Goal: Task Accomplishment & Management: Manage account settings

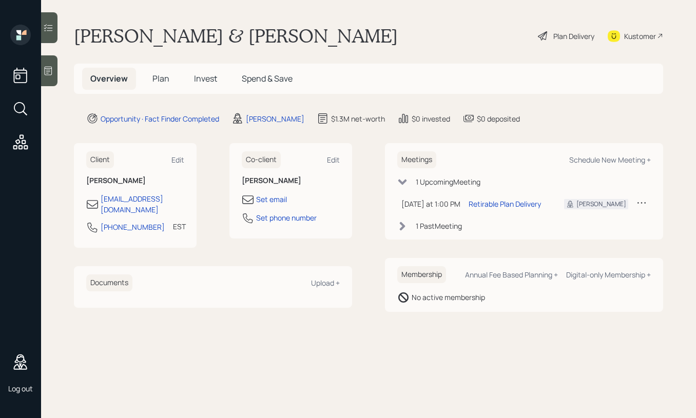
click at [165, 80] on span "Plan" at bounding box center [160, 78] width 17 height 11
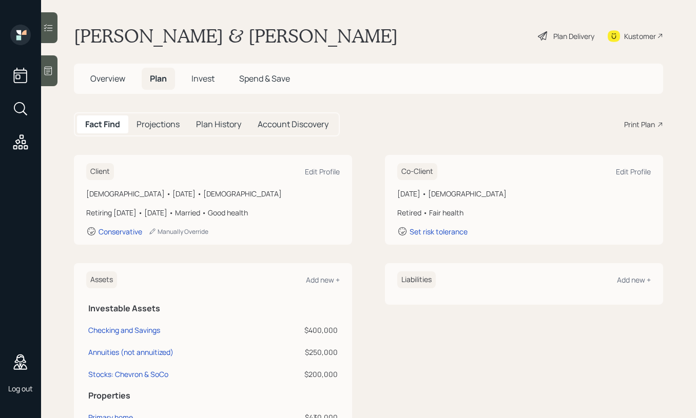
click at [107, 80] on span "Overview" at bounding box center [107, 78] width 35 height 11
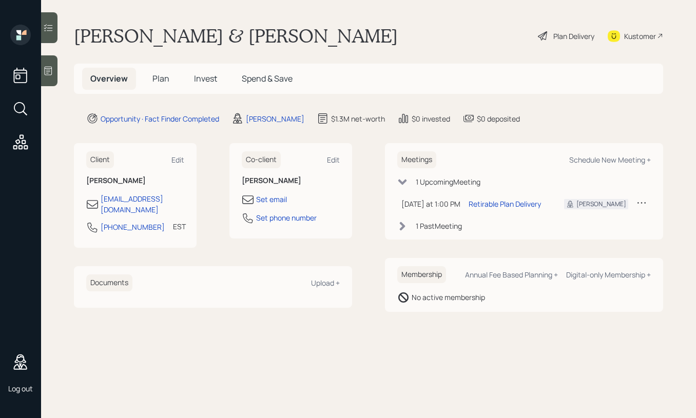
click at [155, 80] on span "Plan" at bounding box center [160, 78] width 17 height 11
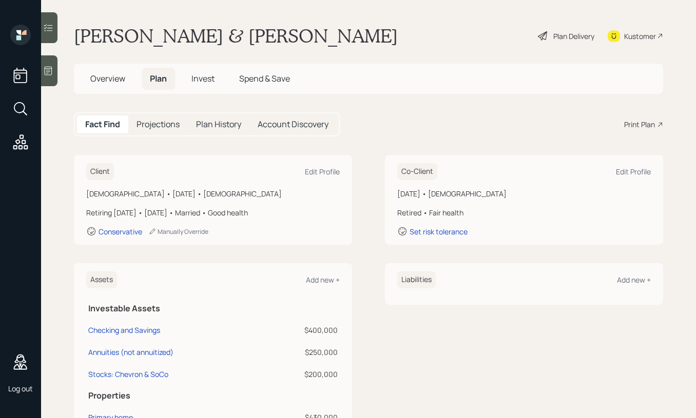
click at [166, 124] on h5 "Projections" at bounding box center [157, 125] width 43 height 10
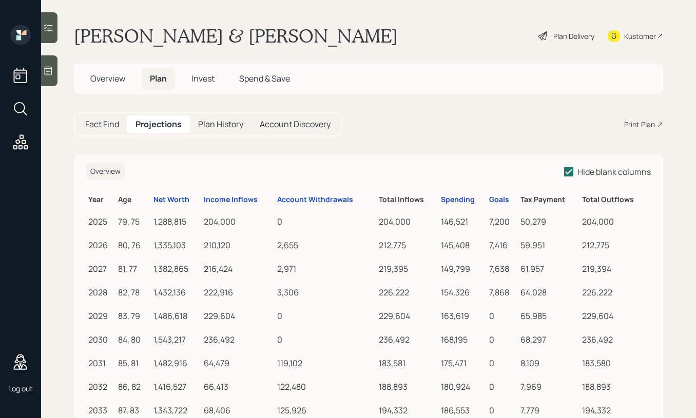
click at [208, 126] on h5 "Plan History" at bounding box center [220, 125] width 45 height 10
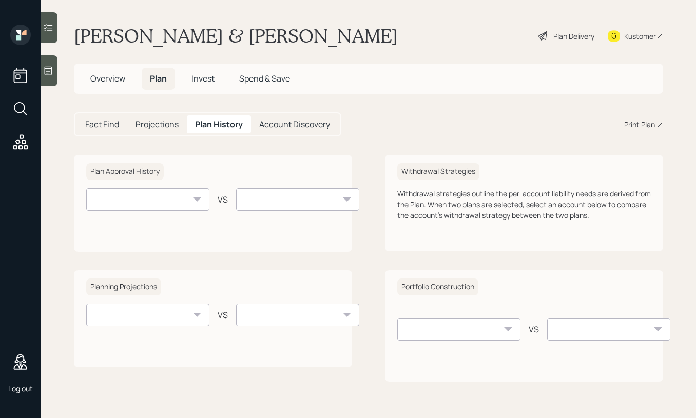
click at [289, 121] on h5 "Account Discovery" at bounding box center [294, 125] width 71 height 10
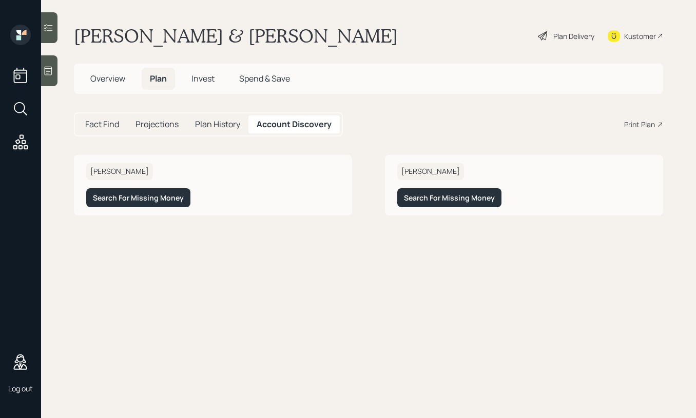
click at [211, 74] on span "Invest" at bounding box center [202, 78] width 23 height 11
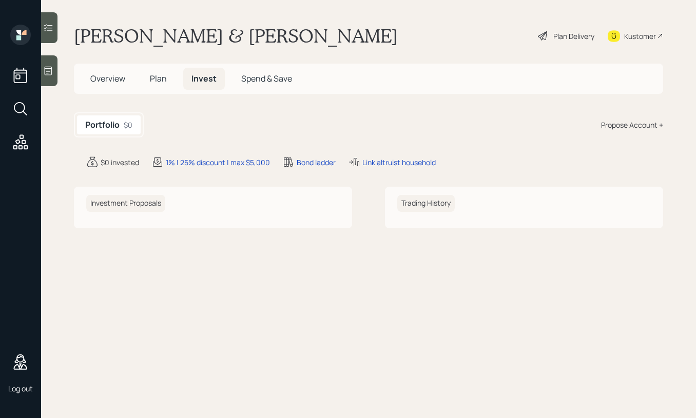
click at [267, 77] on span "Spend & Save" at bounding box center [266, 78] width 51 height 11
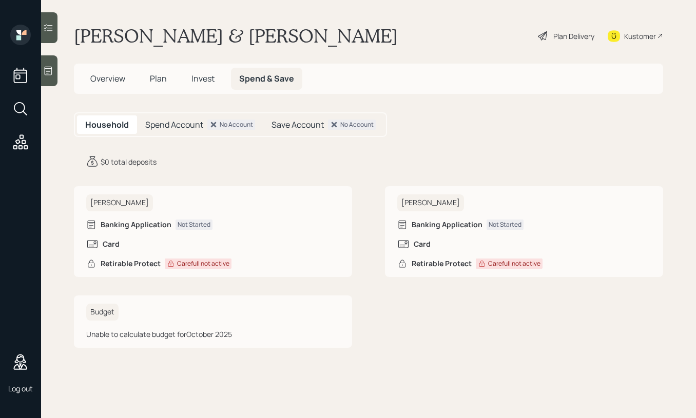
click at [568, 37] on div "Plan Delivery" at bounding box center [573, 36] width 41 height 11
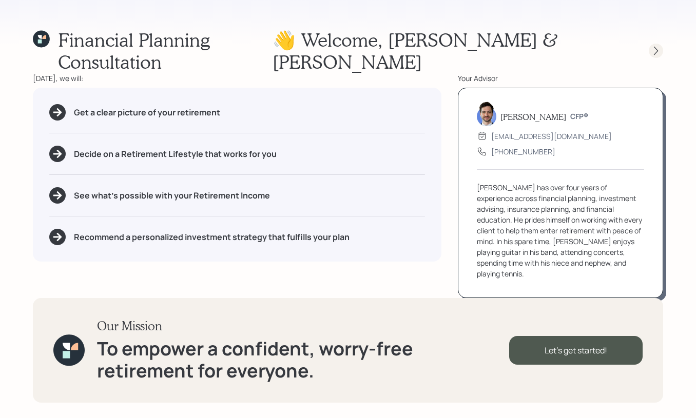
click at [652, 46] on icon at bounding box center [656, 51] width 10 height 10
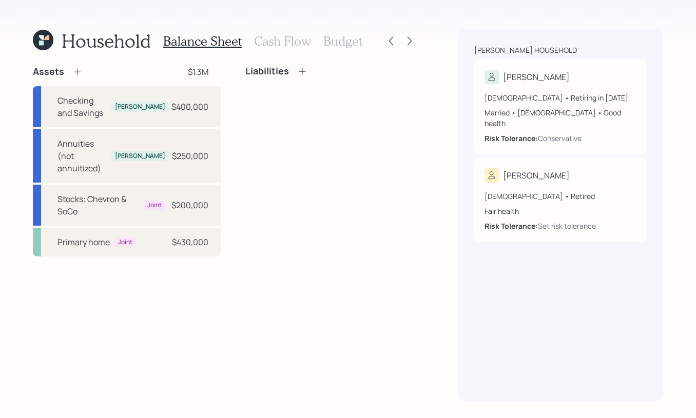
click at [301, 43] on h3 "Cash Flow" at bounding box center [282, 41] width 57 height 15
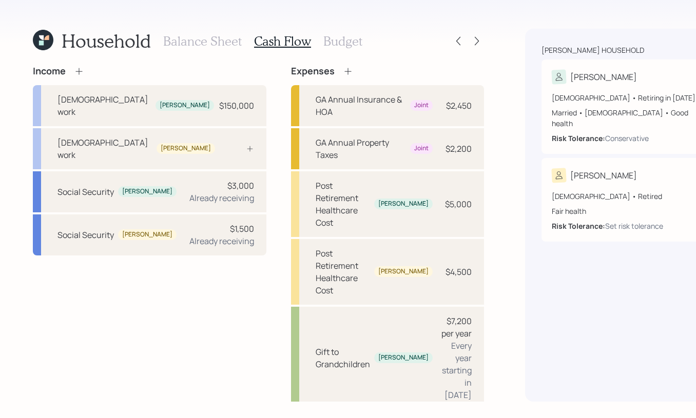
click at [346, 39] on h3 "Budget" at bounding box center [342, 41] width 39 height 15
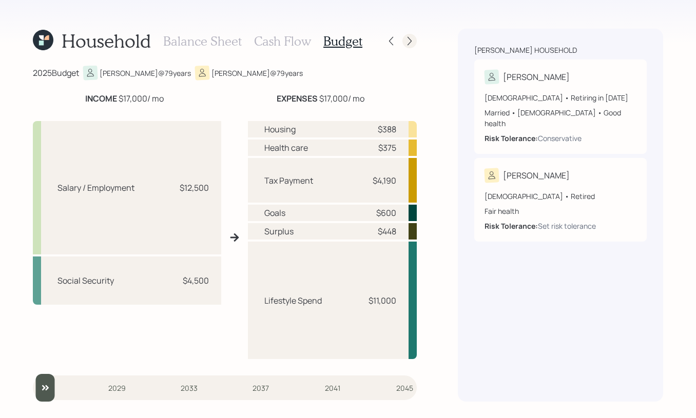
click at [409, 40] on icon at bounding box center [409, 41] width 4 height 9
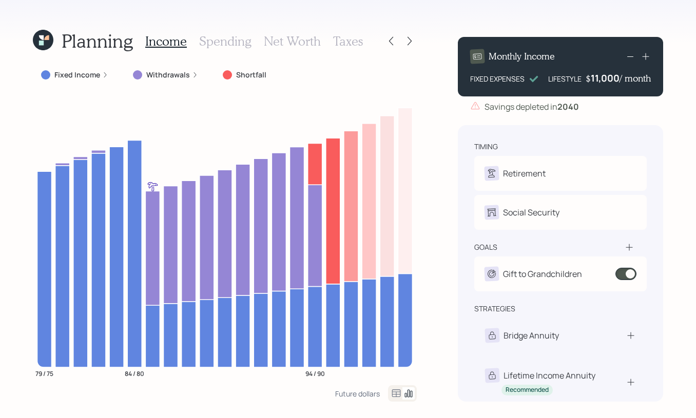
click at [248, 42] on h3 "Spending" at bounding box center [225, 41] width 52 height 15
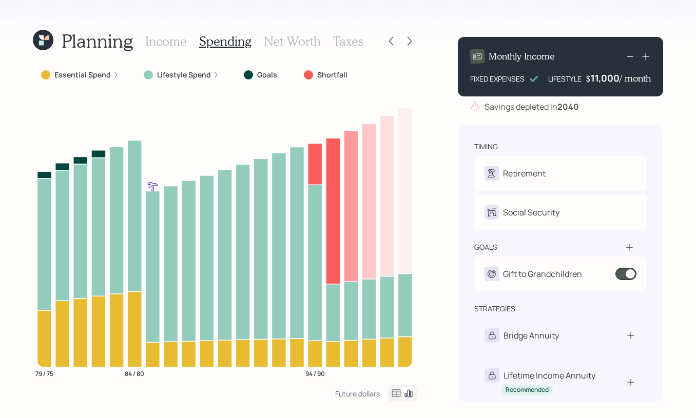
click at [293, 45] on h3 "Net Worth" at bounding box center [292, 41] width 57 height 15
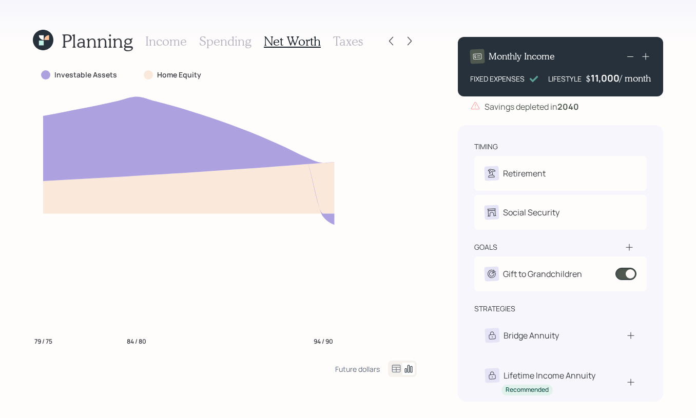
click at [336, 42] on h3 "Taxes" at bounding box center [348, 41] width 30 height 15
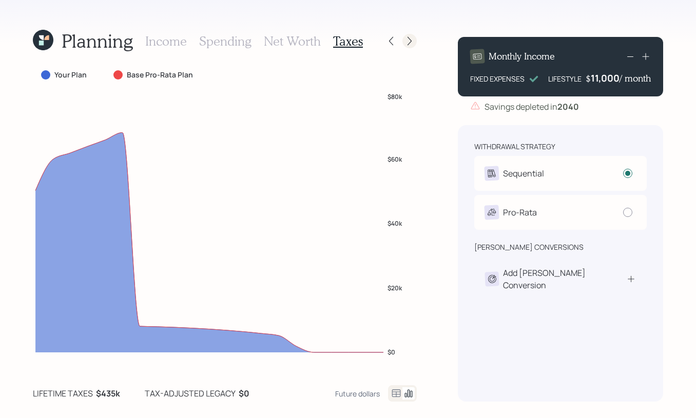
click at [410, 40] on icon at bounding box center [409, 41] width 10 height 10
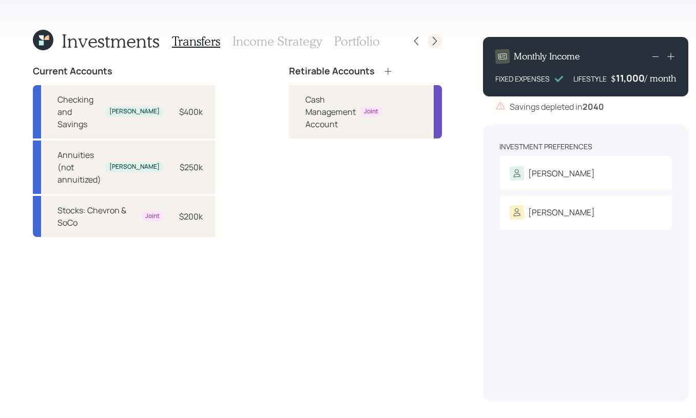
click at [429, 40] on icon at bounding box center [434, 41] width 10 height 10
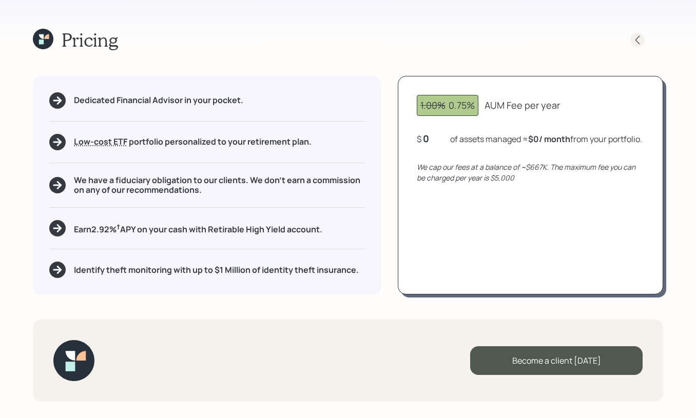
click at [635, 44] on icon at bounding box center [637, 40] width 10 height 10
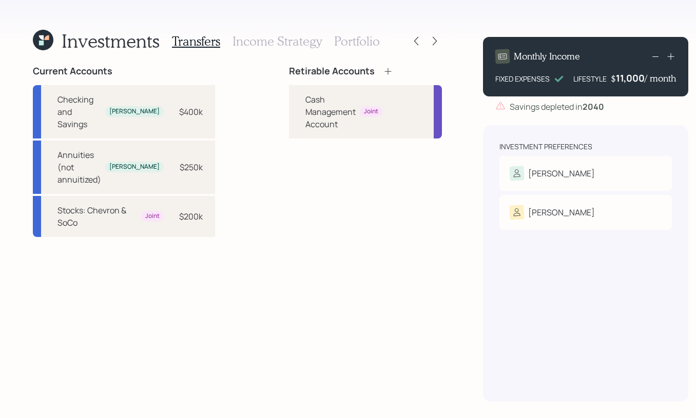
click at [140, 38] on h1 "Investments" at bounding box center [111, 41] width 98 height 22
click at [58, 42] on div "Investments" at bounding box center [96, 41] width 127 height 22
click at [38, 38] on icon at bounding box center [43, 40] width 21 height 21
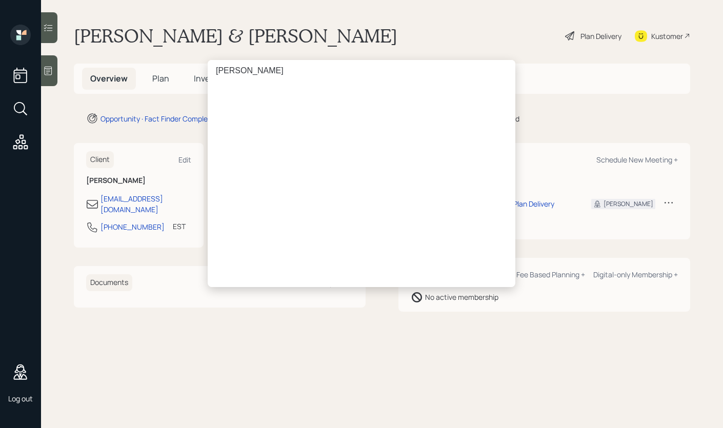
type input "[PERSON_NAME]"
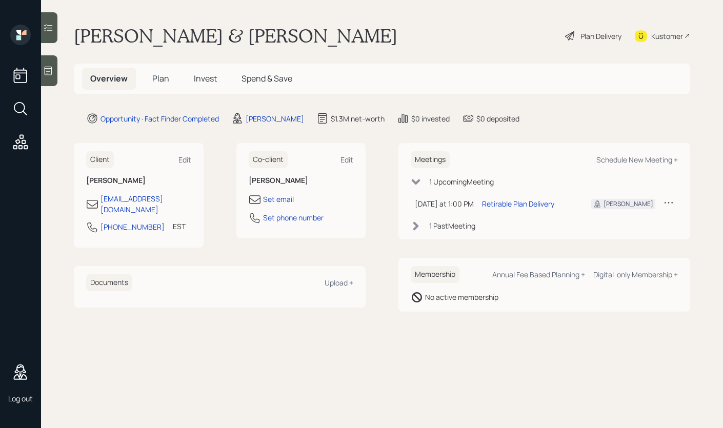
click at [162, 80] on div "[PERSON_NAME] account switcher [PERSON_NAME] [PERSON_NAME] CFP® [EMAIL_ADDRESS]…" at bounding box center [361, 214] width 723 height 428
click at [154, 80] on span "Plan" at bounding box center [160, 78] width 17 height 11
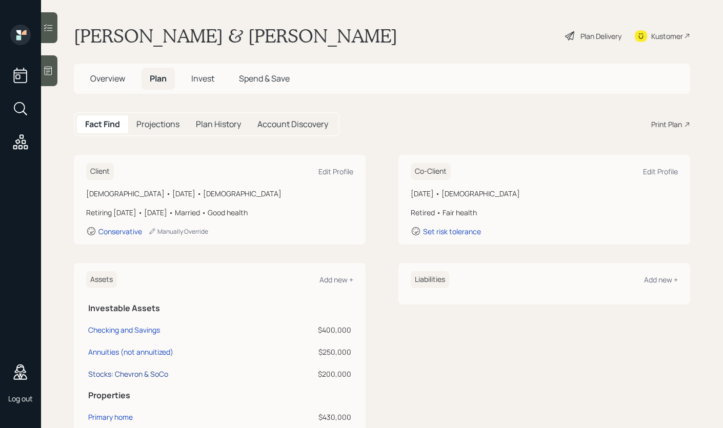
click at [148, 376] on div "Stocks: Chevron & SoCo" at bounding box center [128, 374] width 80 height 11
select select "taxable"
select select "balanced"
click at [136, 350] on div "Annuities (not annuitized)" at bounding box center [130, 352] width 85 height 11
select select "taxable"
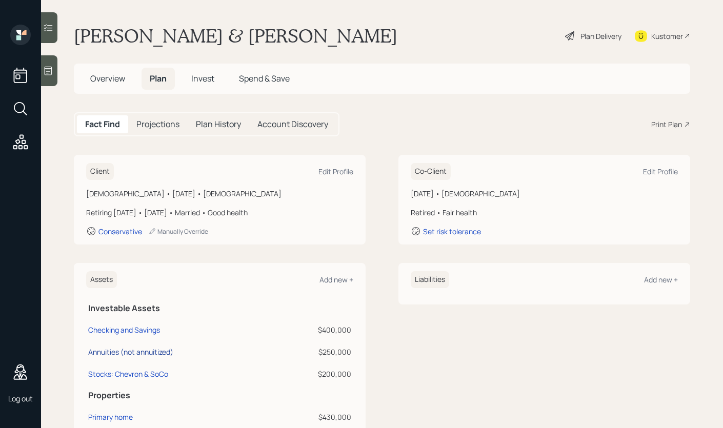
select select "balanced"
